Goal: Transaction & Acquisition: Subscribe to service/newsletter

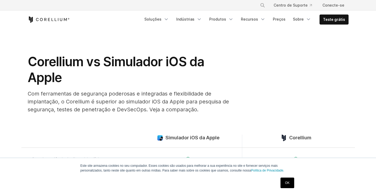
drag, startPoint x: 380, startPoint y: 35, endPoint x: 380, endPoint y: 30, distance: 4.8
click at [334, 22] on link "Teste grátis" at bounding box center [334, 20] width 29 height 10
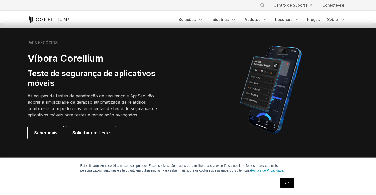
scroll to position [122, 0]
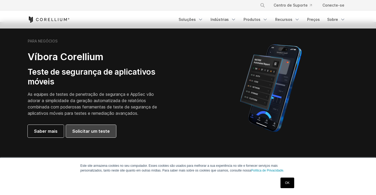
click at [100, 133] on font "Solicitar um teste" at bounding box center [91, 131] width 38 height 5
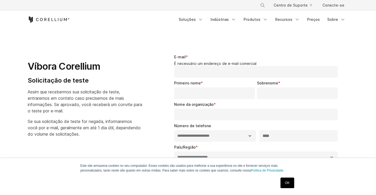
select select "**"
click at [286, 181] on link "OK" at bounding box center [287, 183] width 13 height 11
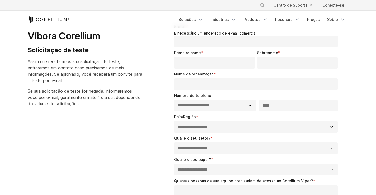
scroll to position [31, 0]
